Goal: Transaction & Acquisition: Download file/media

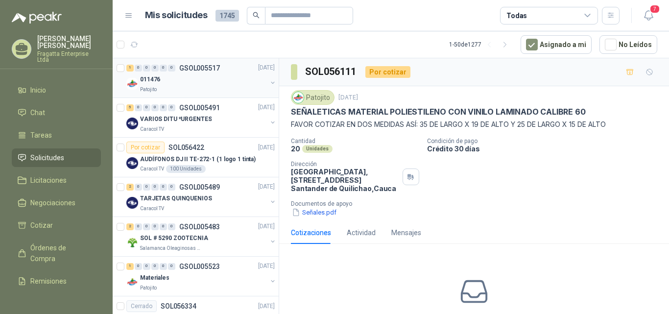
click at [209, 77] on div "011476" at bounding box center [203, 80] width 127 height 12
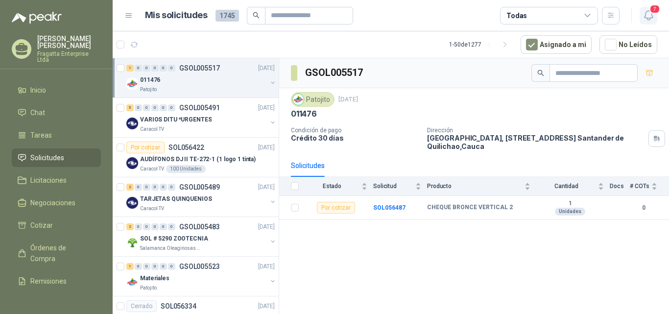
click at [648, 14] on icon "button" at bounding box center [648, 15] width 12 height 12
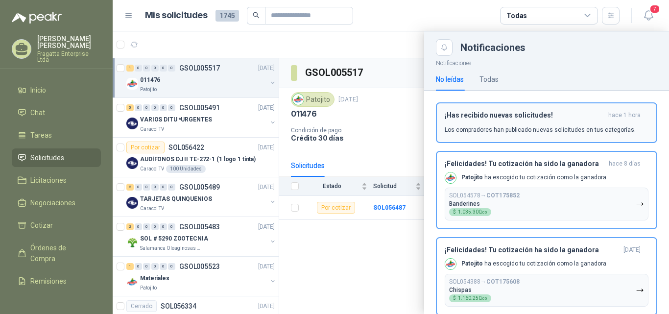
click at [512, 119] on div "¡Has recibido nuevas solicitudes! hace 1 hora Los compradores han publicado nue…" at bounding box center [547, 122] width 204 height 23
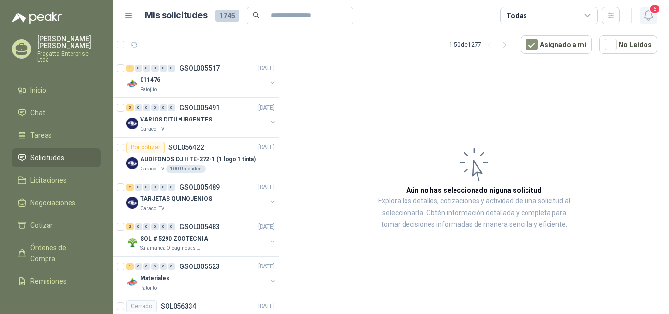
click at [648, 14] on icon "button" at bounding box center [648, 15] width 12 height 12
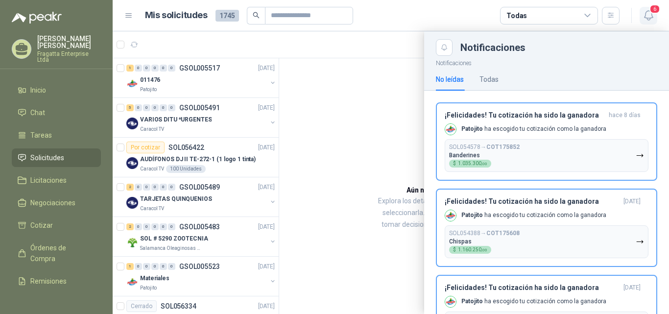
click at [648, 14] on icon "button" at bounding box center [648, 15] width 12 height 12
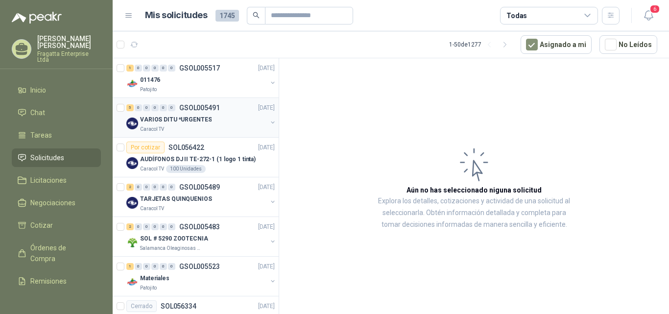
click at [228, 117] on div "VARIOS DITU *URGENTES" at bounding box center [203, 120] width 127 height 12
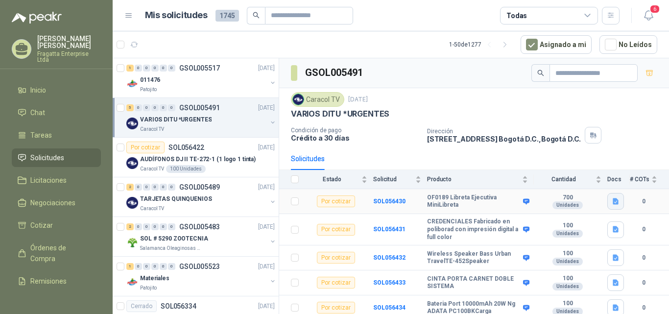
click at [612, 201] on icon "button" at bounding box center [615, 201] width 6 height 6
click at [580, 180] on button "VARIOS DITU.docx" at bounding box center [576, 180] width 66 height 10
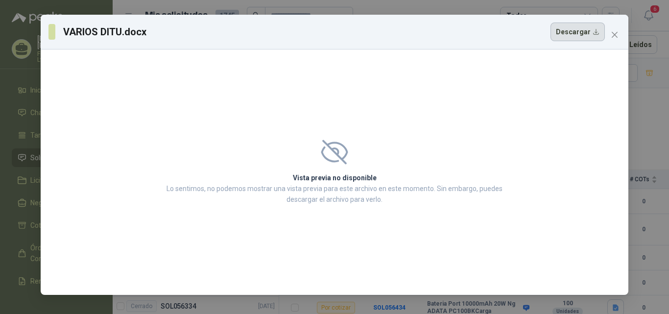
click at [571, 31] on button "Descargar" at bounding box center [577, 32] width 54 height 19
click at [615, 29] on button "Close" at bounding box center [615, 35] width 16 height 16
